Goal: Information Seeking & Learning: Learn about a topic

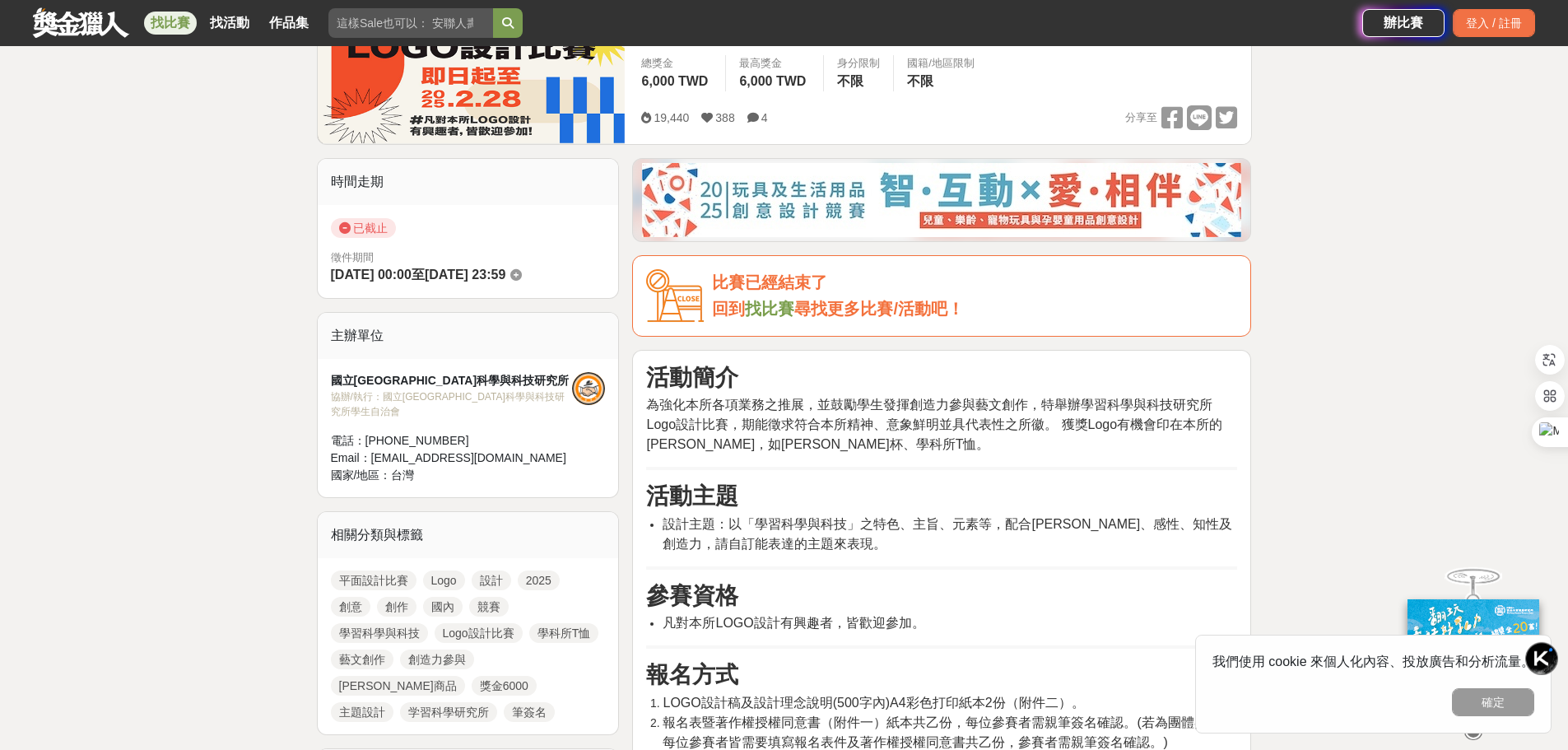
scroll to position [329, 0]
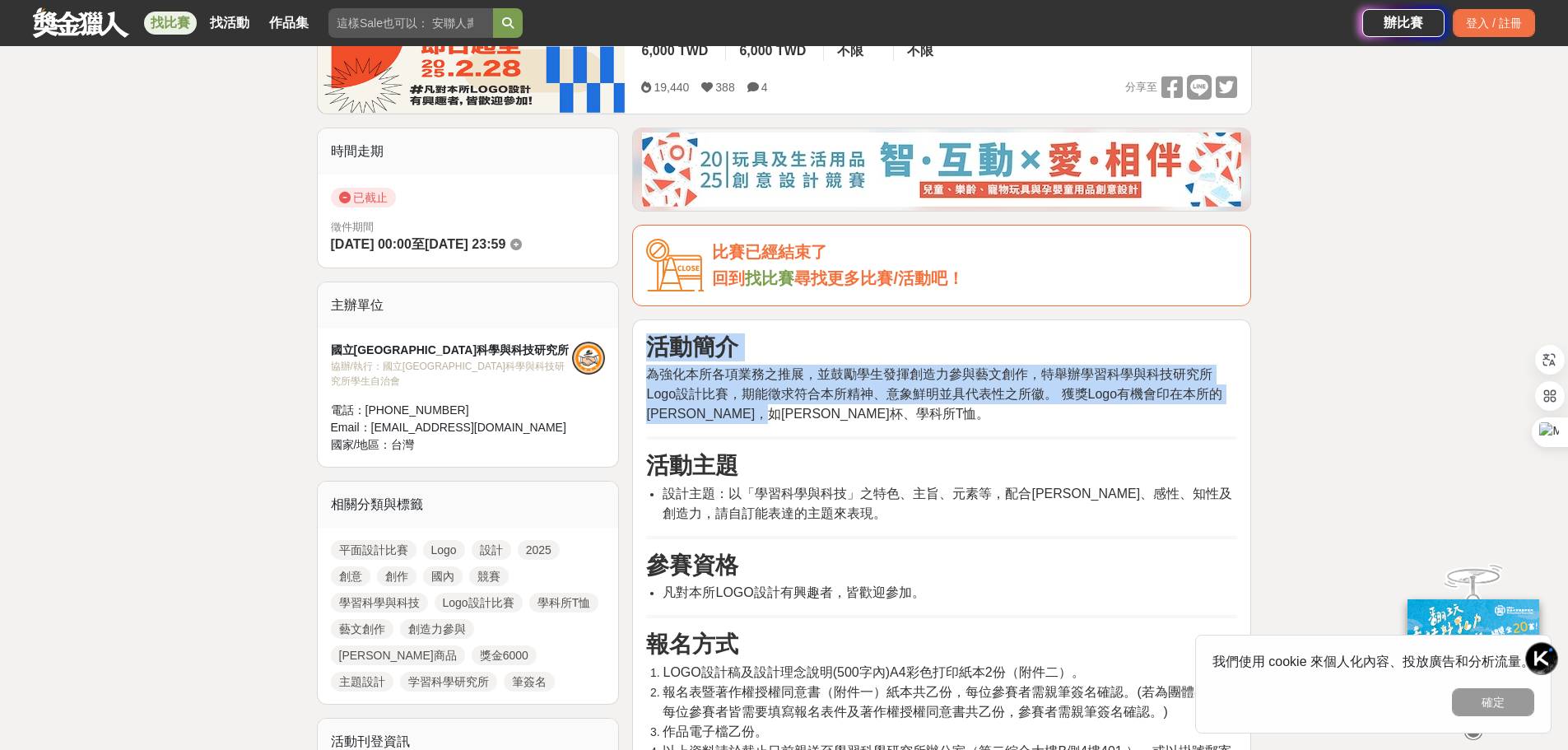
drag, startPoint x: 687, startPoint y: 411, endPoint x: 636, endPoint y: 354, distance: 76.5
click at [962, 423] on p "為強化本所各項業務之推展，並鼓勵學生發揮創造力參與藝文創作，特舉辦學習科學與科技研究所Logo設計比賽，期能徵求符合本所精神、意象鮮明並具代表性之所徽。 獲獎…" at bounding box center [942, 394] width 591 height 59
click at [954, 414] on img at bounding box center [949, 410] width 20 height 20
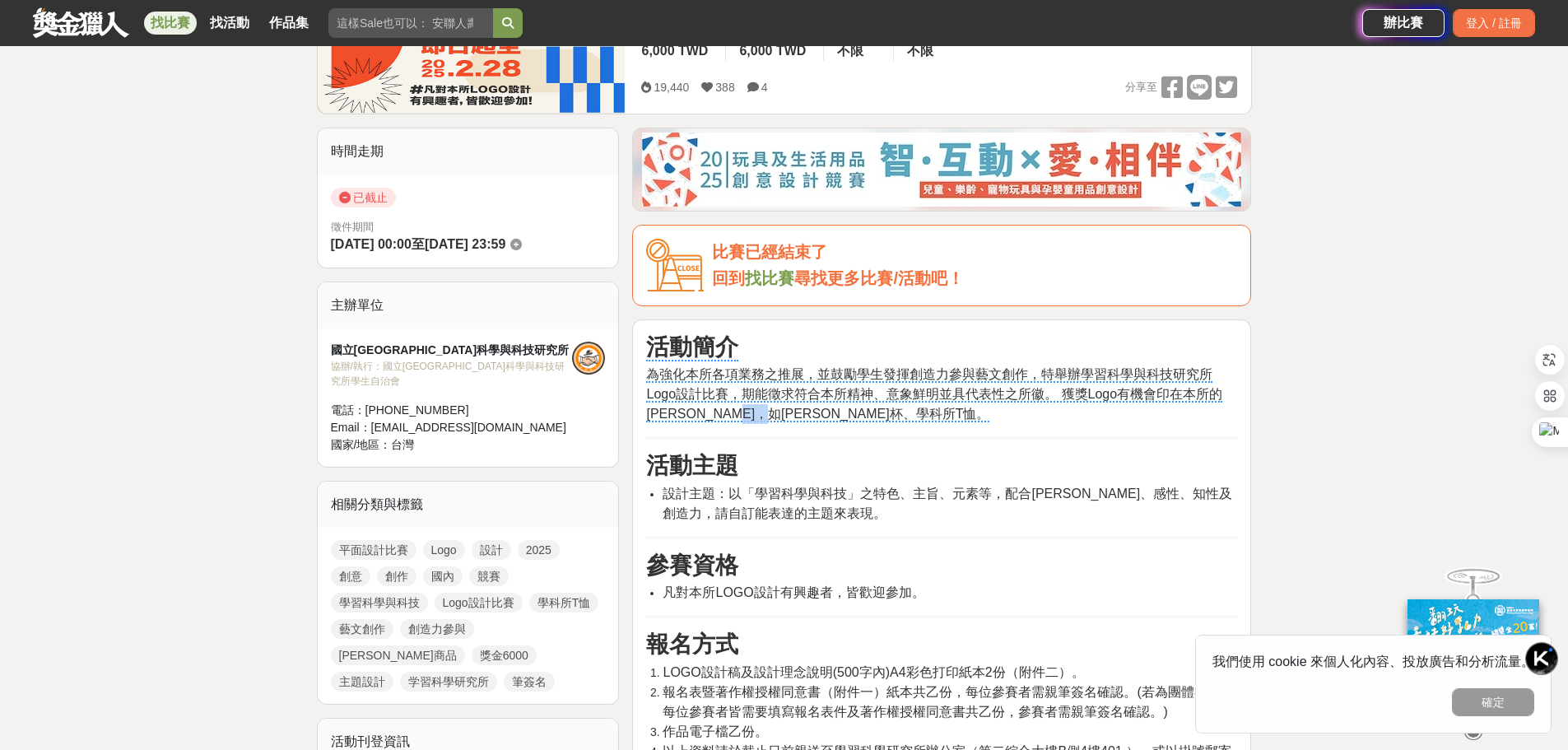
drag, startPoint x: 836, startPoint y: 415, endPoint x: 779, endPoint y: 412, distance: 57.1
click at [779, 412] on p "為強化本所各項業務之推展，並鼓勵學生發揮創造力參與藝文創作，特舉辦學習科學與科技研究所Logo設計比賽，期能徵求符合本所精神、意象鮮明並具代表性之所徽。 獲獎…" at bounding box center [942, 394] width 591 height 59
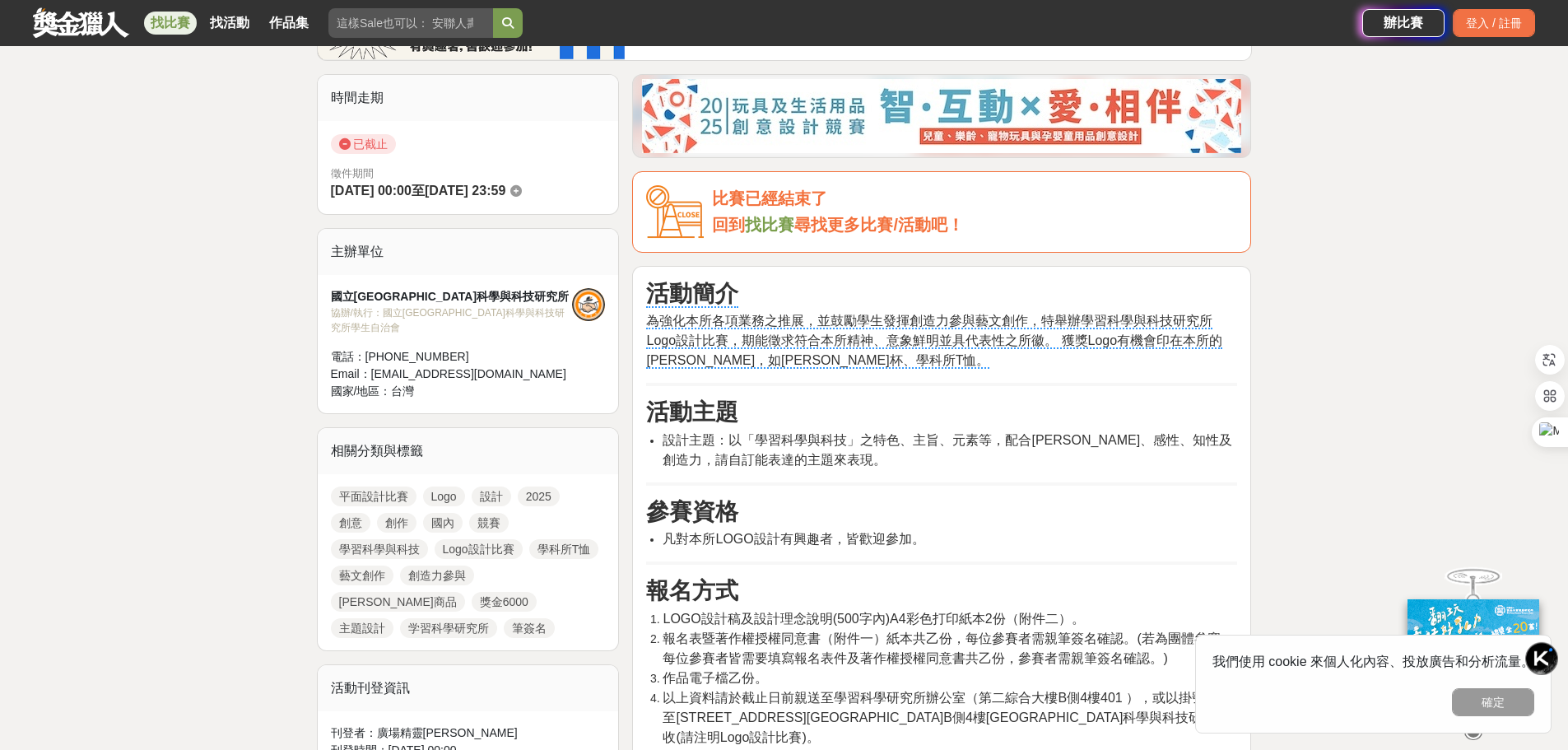
scroll to position [412, 0]
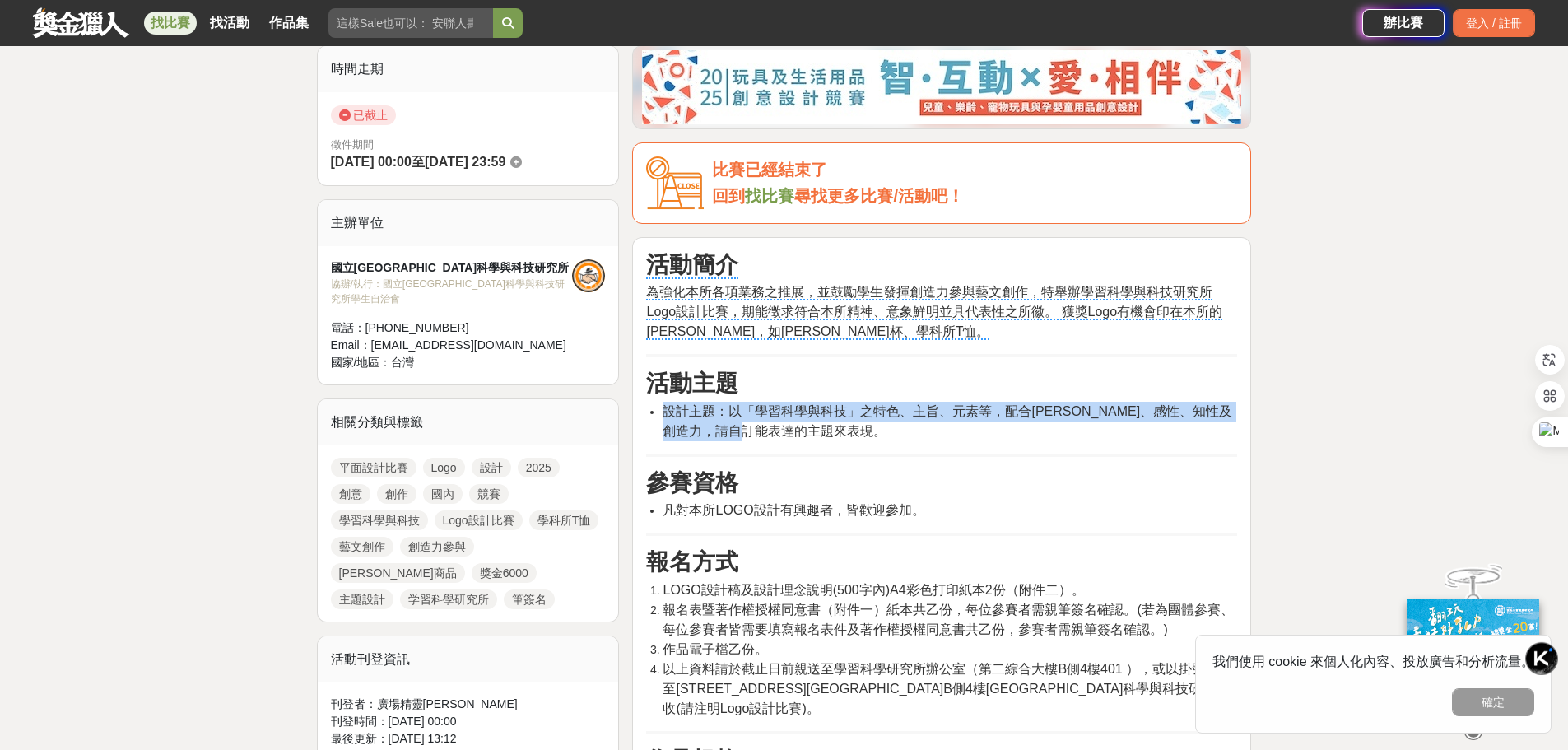
drag, startPoint x: 845, startPoint y: 441, endPoint x: 665, endPoint y: 415, distance: 181.9
click at [665, 415] on li "設計主題：以「學習科學與科技」之特色、主旨、元素等，配合[PERSON_NAME]、感性、知性及 創造力，請自訂能表達的主題來表現。" at bounding box center [949, 422] width 574 height 40
click at [832, 427] on li "設計主題：以「學習科學與科技」之特色、主旨、元素等，配合[PERSON_NAME]、感性、知性及 創造力，請自訂能表達的主題來表現。" at bounding box center [949, 422] width 574 height 40
drag, startPoint x: 932, startPoint y: 435, endPoint x: 629, endPoint y: 405, distance: 304.5
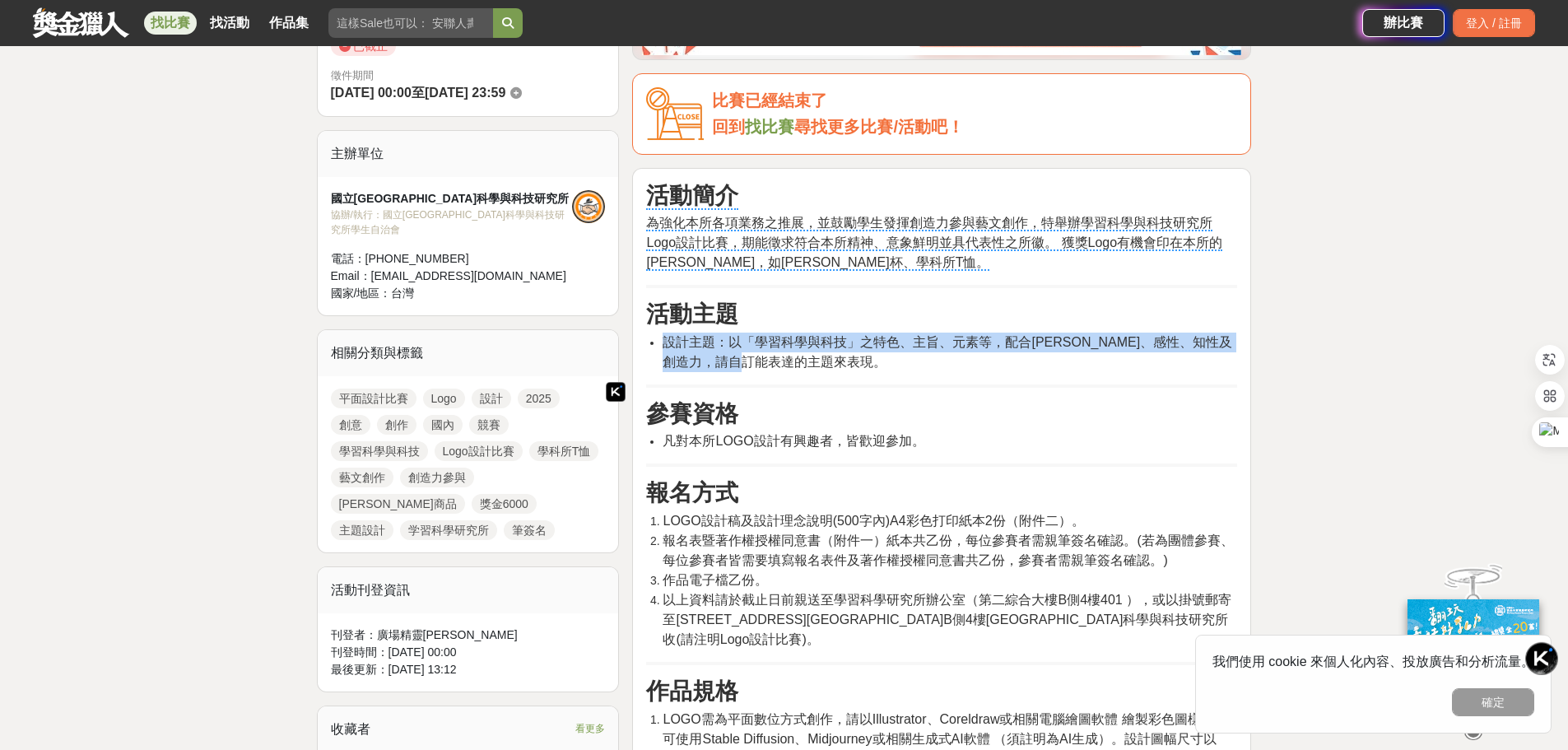
scroll to position [576, 0]
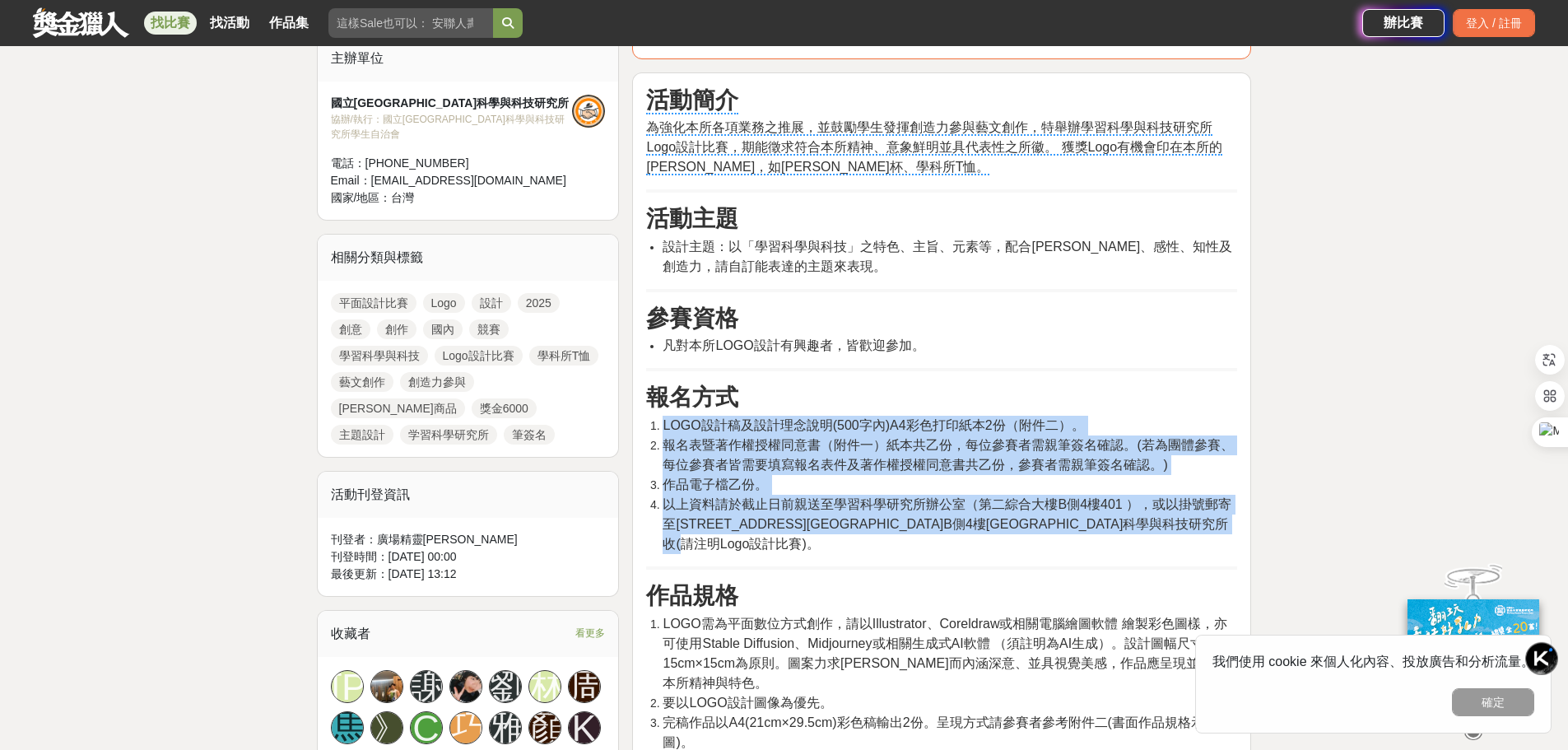
drag, startPoint x: 812, startPoint y: 547, endPoint x: 650, endPoint y: 419, distance: 206.5
click at [650, 419] on ol "LOGO設計稿及設計理念說明(500字內)A4彩色打印紙本2份（附件二）。 報名表暨著作權授權同意書（附件一）紙本共乙份，每位參賽者需親筆簽名確認。(若為團體…" at bounding box center [942, 485] width 591 height 138
drag, startPoint x: 863, startPoint y: 551, endPoint x: 850, endPoint y: 550, distance: 13.0
click at [863, 552] on li "以上資料請於截止日前親送至學習科學研究所辦公室（第二綜合大樓B側4樓401 ），或以掛號郵寄至[STREET_ADDRESS][GEOGRAPHIC_DATA…" at bounding box center [949, 525] width 574 height 59
click at [816, 552] on li "以上資料請於截止日前親送至學習科學研究所辦公室（第二綜合大樓B側4樓401 ），或以掛號郵寄至[STREET_ADDRESS][GEOGRAPHIC_DATA…" at bounding box center [949, 525] width 574 height 59
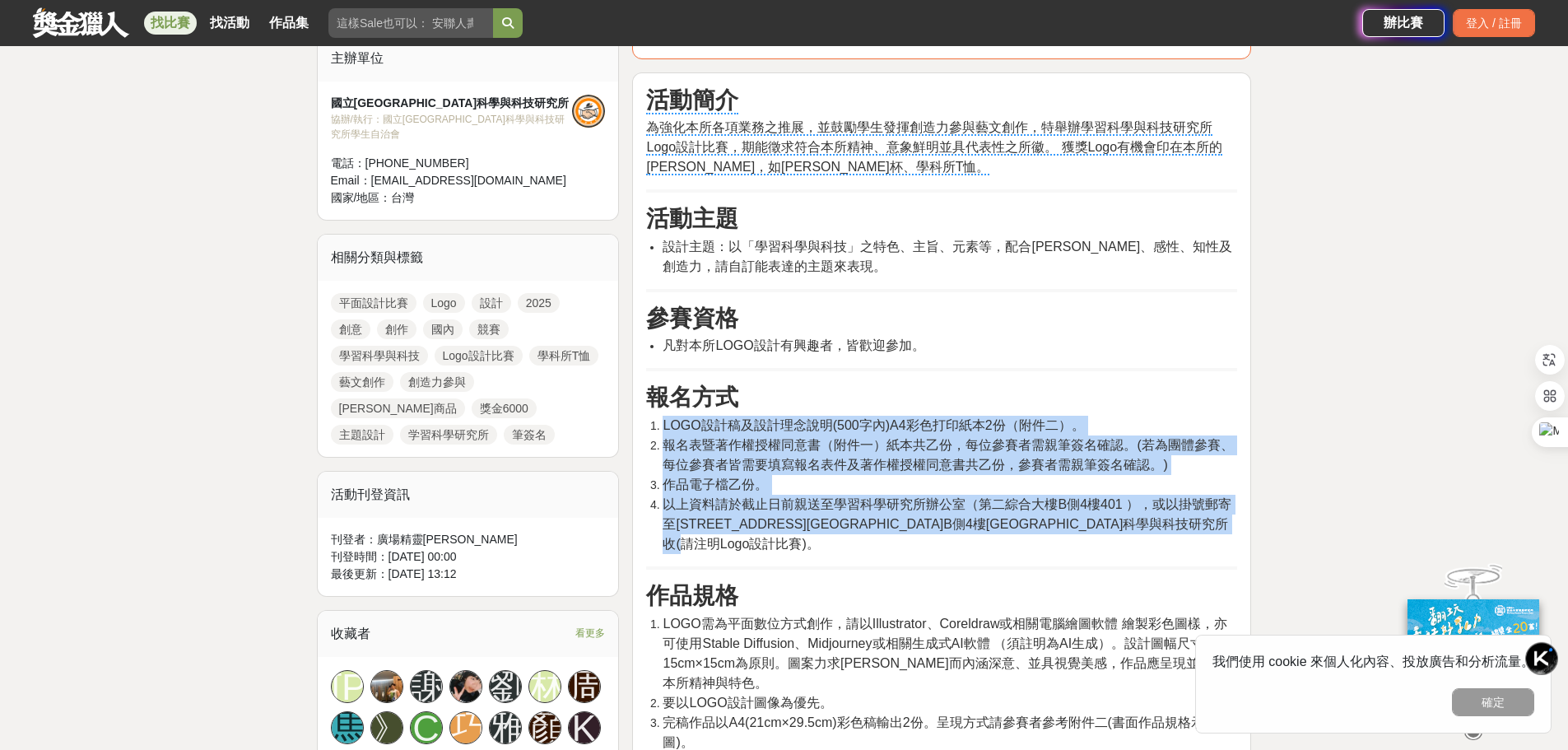
drag, startPoint x: 815, startPoint y: 557, endPoint x: 651, endPoint y: 431, distance: 206.8
click at [651, 431] on ol "LOGO設計稿及設計理念說明(500字內)A4彩色打印紙本2份（附件二）。 報名表暨著作權授權同意書（附件一）紙本共乙份，每位參賽者需親筆簽名確認。(若為團體…" at bounding box center [942, 485] width 591 height 138
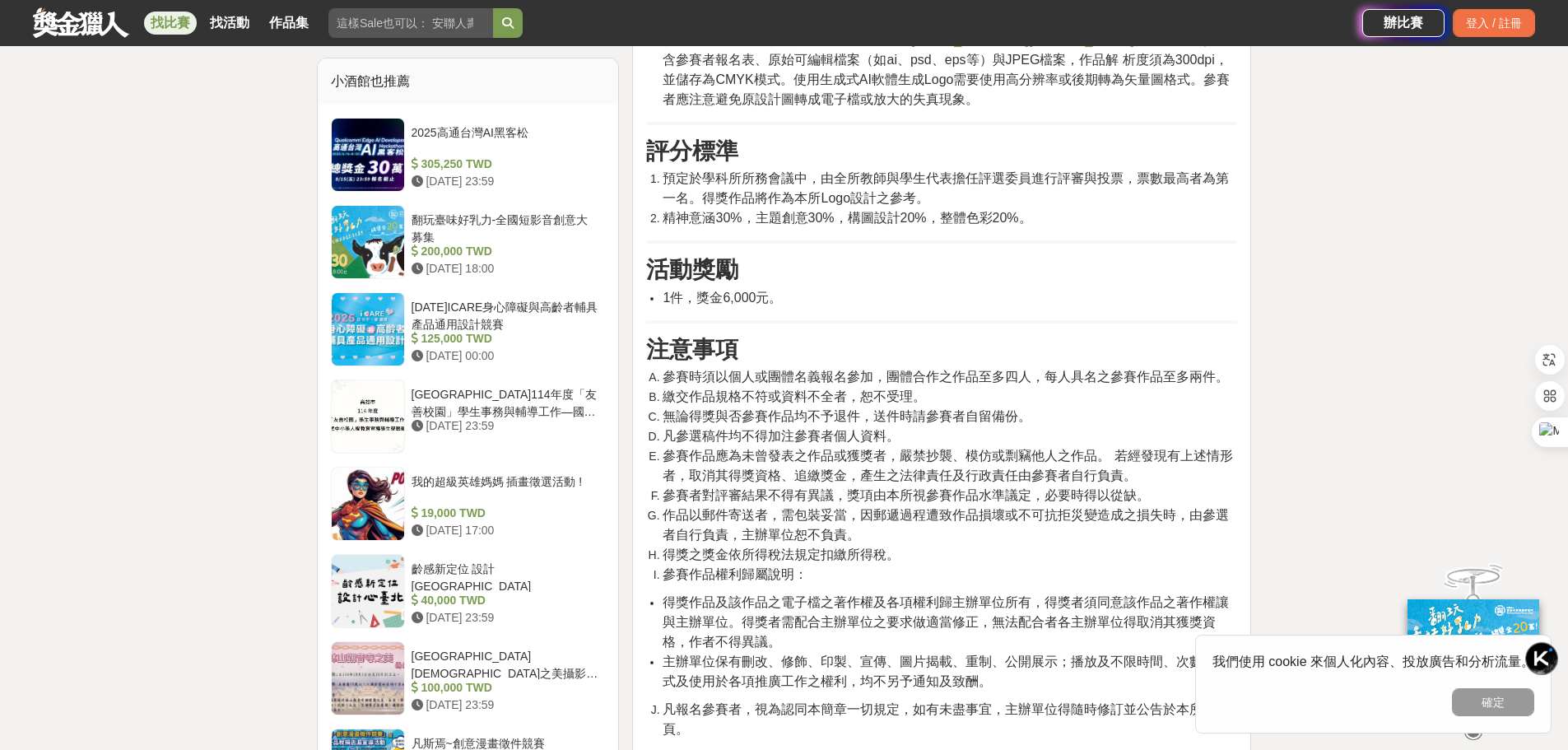
scroll to position [1400, 0]
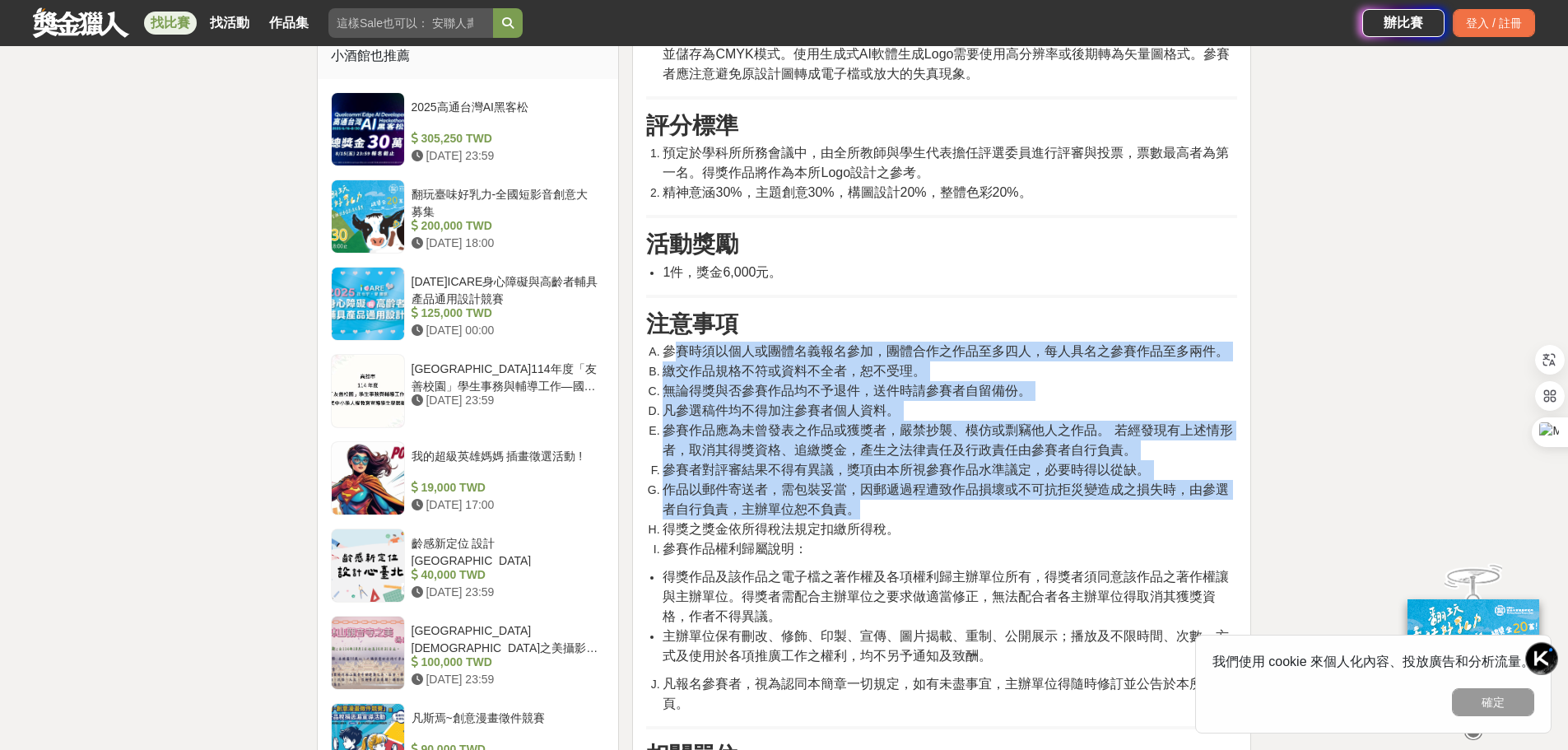
drag, startPoint x: 677, startPoint y: 356, endPoint x: 1109, endPoint y: 535, distance: 467.6
click at [1111, 535] on ol "參賽時須以個人或團體名義報名參加，團體合作之作品至多四人，每人具名之參賽作品至多兩件。 繳交作品規格不符或資料不全者，恕不受理。 無論得獎與否參賽作品均不予退…" at bounding box center [942, 450] width 591 height 217
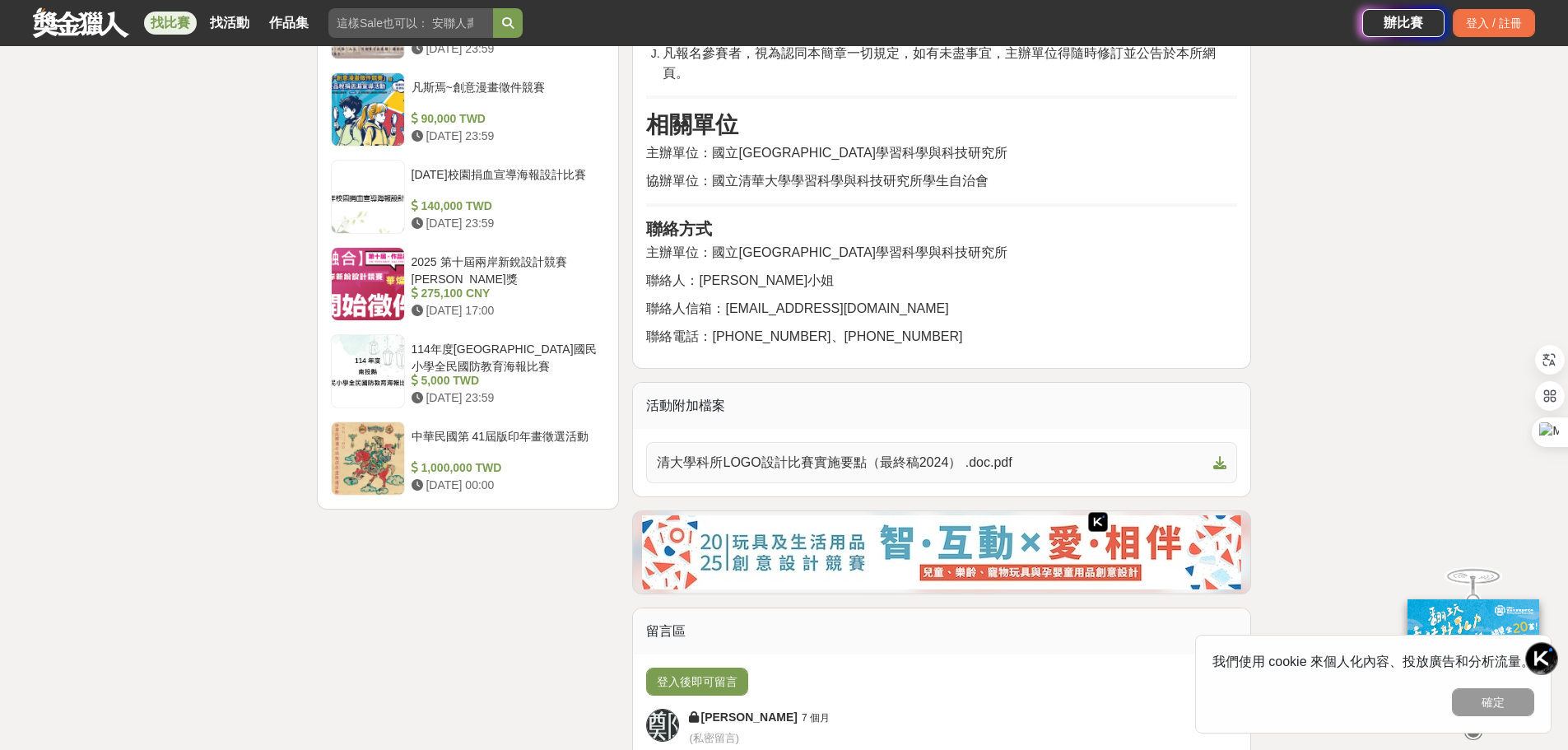
scroll to position [2058, 0]
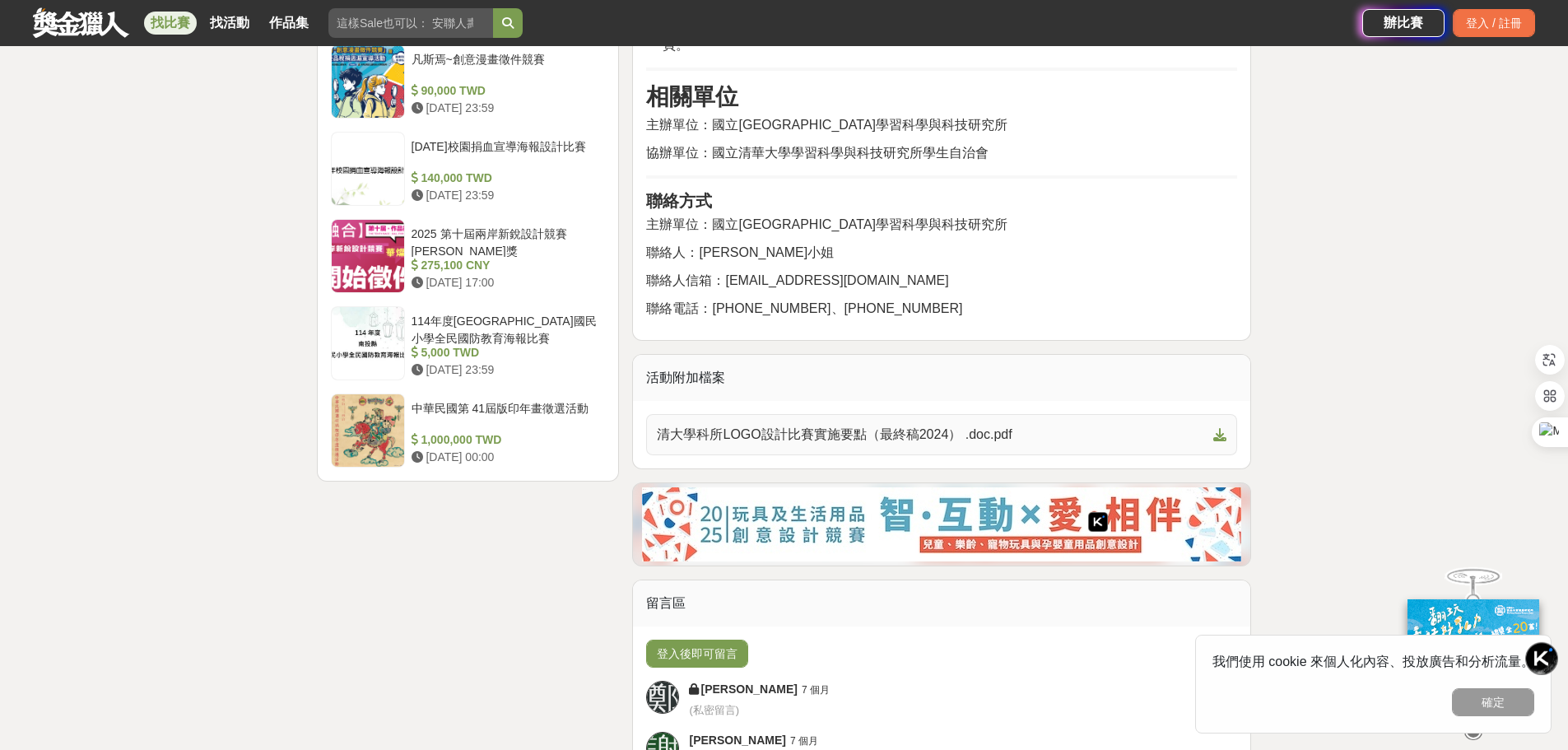
click at [1006, 443] on span "清大學科所LOGO設計比賽實施要點（最終稿2024） .doc.pdf" at bounding box center [932, 435] width 550 height 20
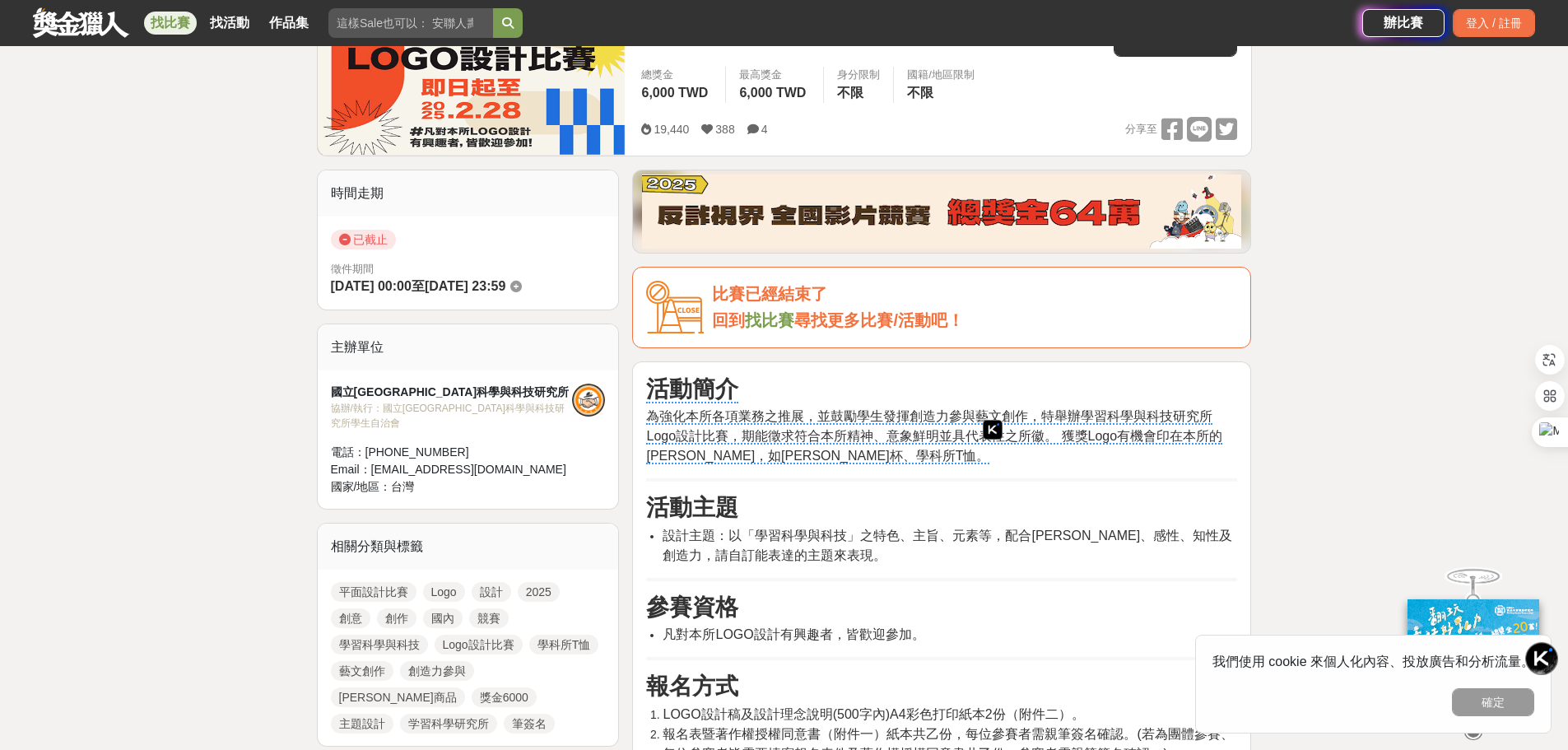
scroll to position [0, 0]
